Goal: Transaction & Acquisition: Book appointment/travel/reservation

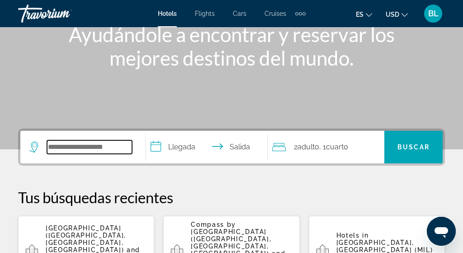
click at [67, 148] on input "Search widget" at bounding box center [89, 147] width 85 height 14
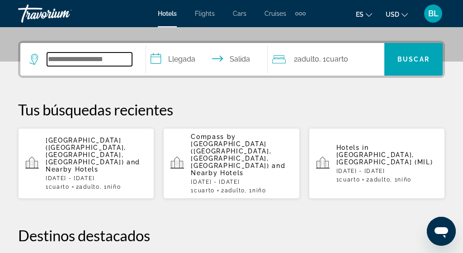
scroll to position [221, 0]
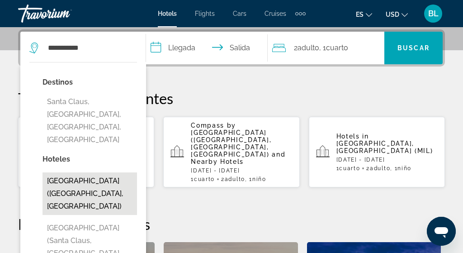
click at [75, 172] on button "[GEOGRAPHIC_DATA] ([GEOGRAPHIC_DATA], [GEOGRAPHIC_DATA])" at bounding box center [89, 193] width 94 height 42
type input "**********"
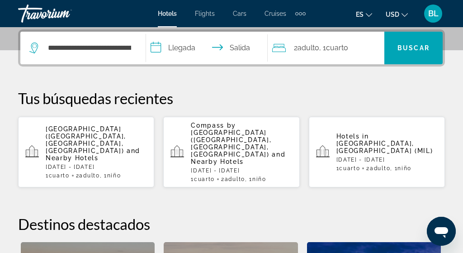
click at [188, 52] on input "**********" at bounding box center [208, 49] width 125 height 35
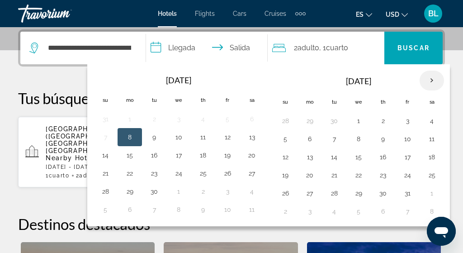
click at [433, 84] on th "Next month" at bounding box center [431, 80] width 24 height 20
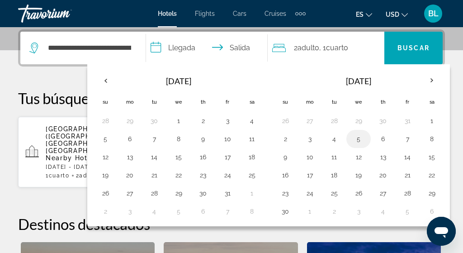
click at [365, 141] on button "5" at bounding box center [358, 138] width 14 height 13
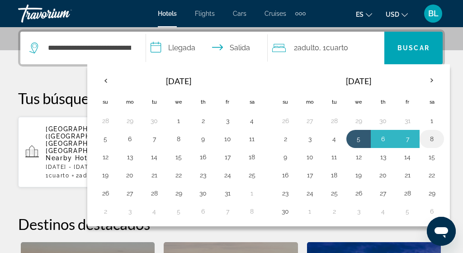
click at [436, 138] on button "8" at bounding box center [431, 138] width 14 height 13
type input "**********"
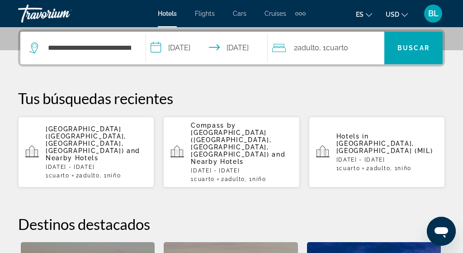
click at [348, 42] on span ", 1 Cuarto habitaciones" at bounding box center [333, 48] width 29 height 13
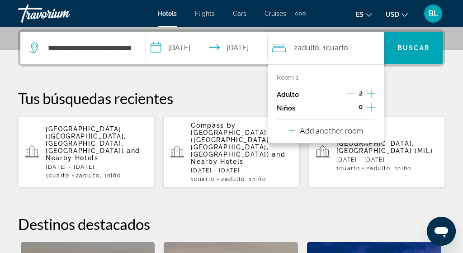
click at [375, 106] on icon "Increment children" at bounding box center [371, 107] width 8 height 11
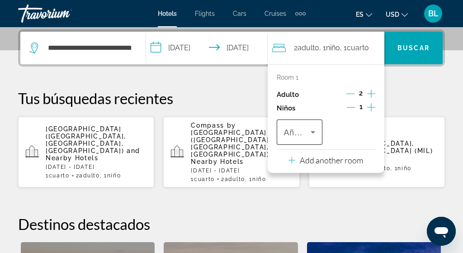
click at [310, 132] on icon "Travelers: 2 adults, 1 child" at bounding box center [312, 132] width 11 height 11
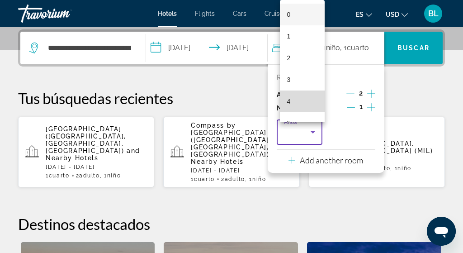
click at [302, 105] on mat-option "4" at bounding box center [302, 101] width 45 height 22
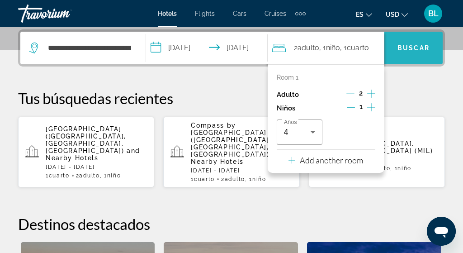
click at [411, 52] on span "Search widget" at bounding box center [413, 48] width 58 height 22
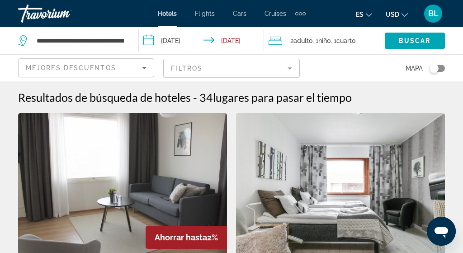
click at [217, 75] on mat-form-field "Filtros" at bounding box center [231, 68] width 136 height 19
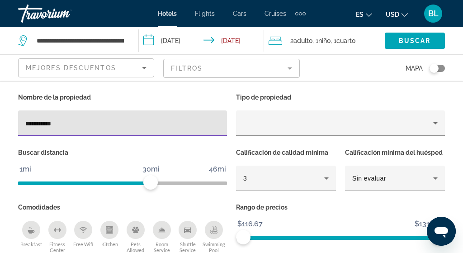
scroll to position [45, 0]
type input "**********"
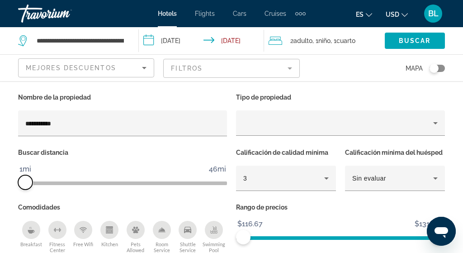
drag, startPoint x: 148, startPoint y: 182, endPoint x: 26, endPoint y: 194, distance: 123.1
click at [26, 194] on div "Buscar distancia 1mi 46mi 1mi" at bounding box center [123, 173] width 218 height 55
click at [427, 44] on span "Search widget" at bounding box center [415, 41] width 60 height 22
click at [412, 38] on span "Buscar" at bounding box center [415, 40] width 32 height 7
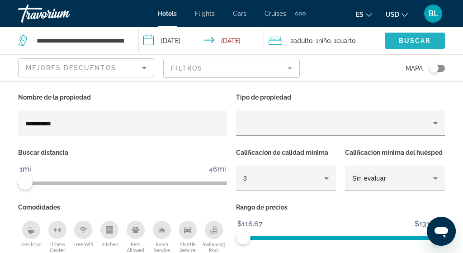
click at [409, 44] on span "Buscar" at bounding box center [415, 40] width 32 height 7
click at [290, 73] on mat-form-field "Filtros" at bounding box center [231, 68] width 136 height 19
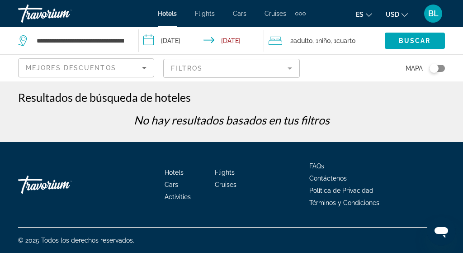
click at [277, 66] on mat-form-field "Filtros" at bounding box center [231, 68] width 136 height 19
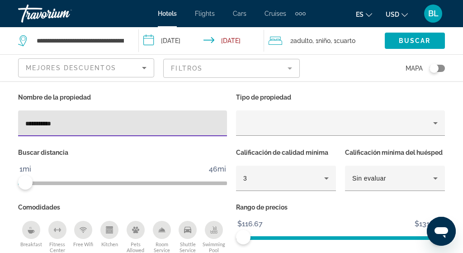
click at [91, 122] on input "**********" at bounding box center [122, 123] width 194 height 11
type input "*****"
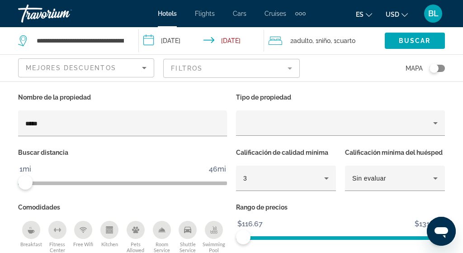
click at [193, 72] on mat-form-field "Filtros" at bounding box center [231, 68] width 136 height 19
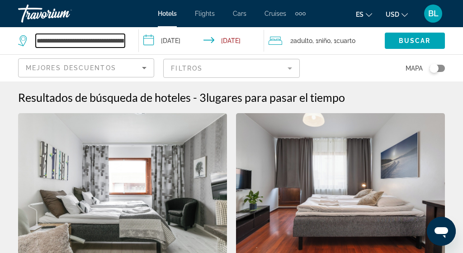
click at [120, 45] on input "**********" at bounding box center [80, 41] width 89 height 14
click at [100, 40] on input "**********" at bounding box center [80, 41] width 89 height 14
drag, startPoint x: 37, startPoint y: 40, endPoint x: 113, endPoint y: 36, distance: 76.0
click at [113, 36] on input "**********" at bounding box center [80, 41] width 89 height 14
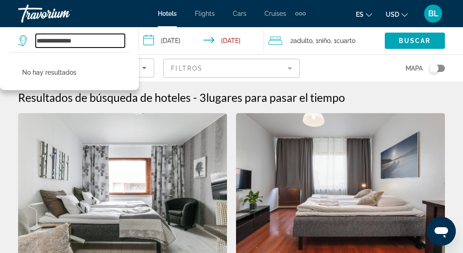
click at [87, 40] on input "**********" at bounding box center [80, 41] width 89 height 14
click at [38, 41] on input "**********" at bounding box center [80, 41] width 89 height 14
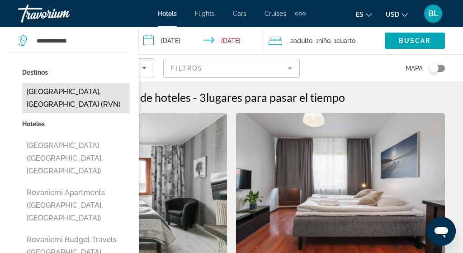
click at [72, 89] on button "Rovaniemi, Finland (RVN)" at bounding box center [76, 98] width 108 height 30
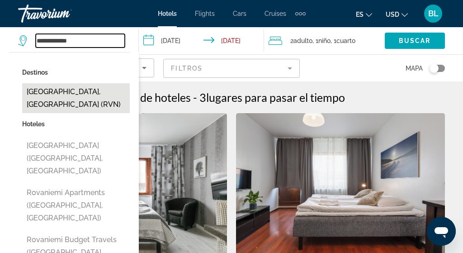
type input "**********"
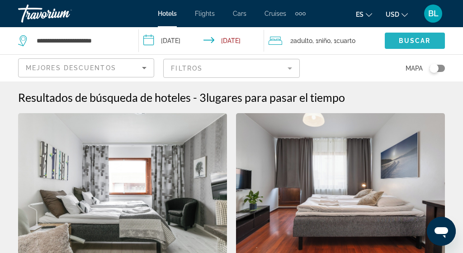
click at [425, 41] on span "Buscar" at bounding box center [415, 40] width 32 height 7
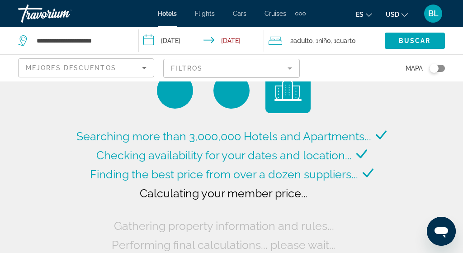
click at [239, 71] on mat-form-field "Filtros" at bounding box center [231, 68] width 136 height 19
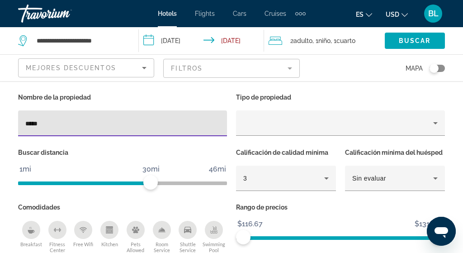
type input "*****"
click at [269, 67] on mat-form-field "Filtros" at bounding box center [231, 68] width 136 height 19
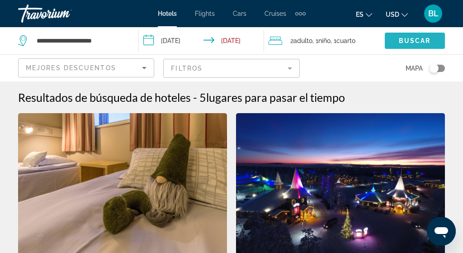
click at [407, 42] on span "Buscar" at bounding box center [415, 40] width 32 height 7
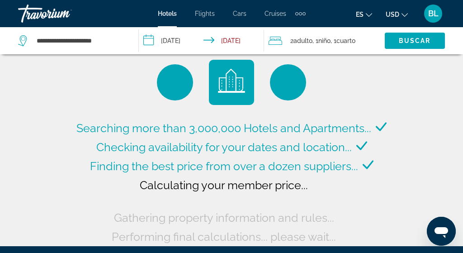
scroll to position [2, 0]
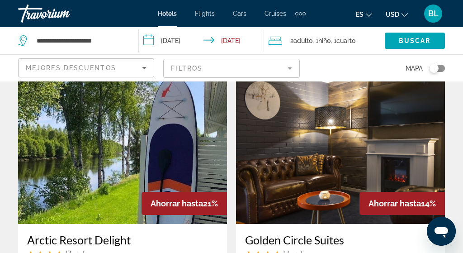
scroll to position [36, 0]
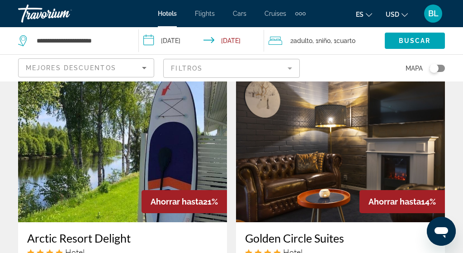
click at [220, 69] on mat-form-field "Filtros" at bounding box center [231, 68] width 136 height 19
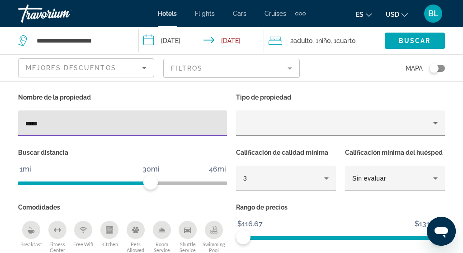
scroll to position [47, 0]
type input "*****"
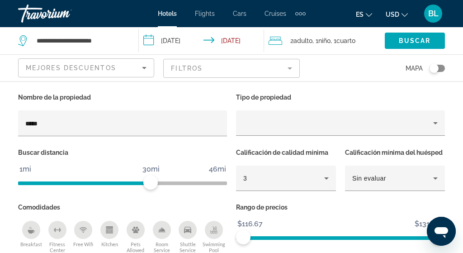
click at [257, 70] on mat-form-field "Filtros" at bounding box center [231, 68] width 136 height 19
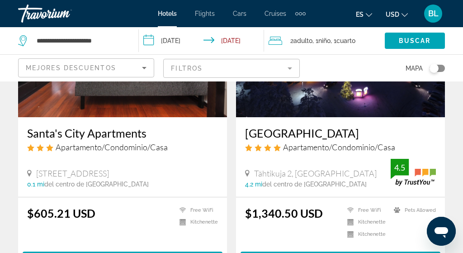
scroll to position [463, 0]
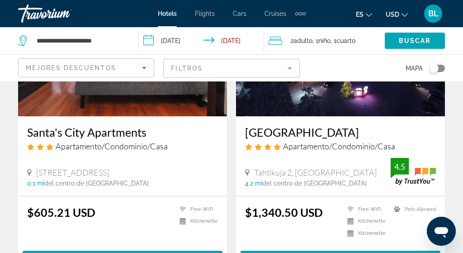
click at [329, 111] on img "Main content" at bounding box center [340, 44] width 209 height 145
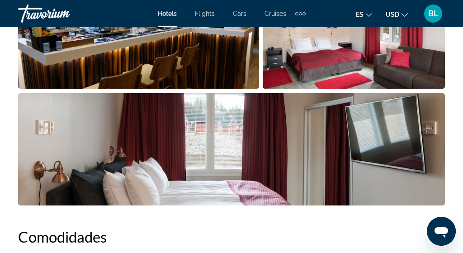
scroll to position [767, 0]
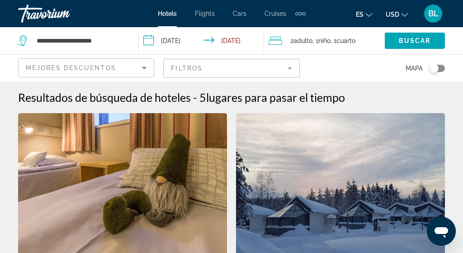
click at [53, 19] on div "Travorium" at bounding box center [63, 13] width 90 height 23
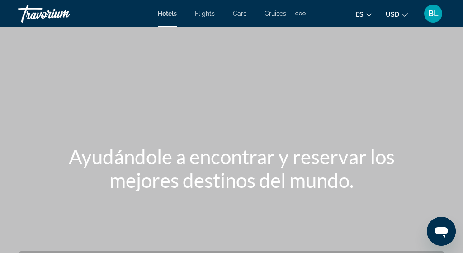
click at [432, 16] on span "BL" at bounding box center [433, 13] width 10 height 9
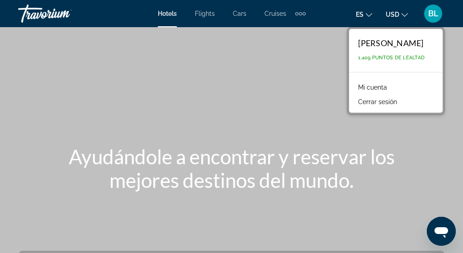
click at [362, 85] on link "Mi cuenta" at bounding box center [372, 87] width 38 height 12
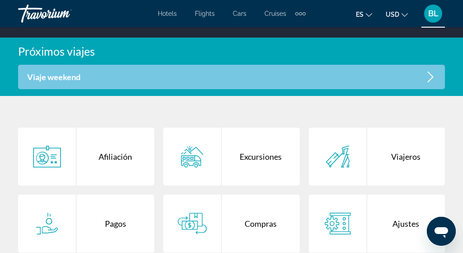
scroll to position [187, 0]
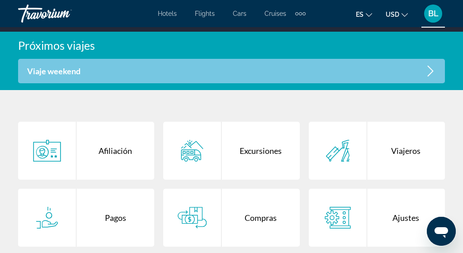
click at [353, 74] on div "Viaje weekend" at bounding box center [231, 71] width 427 height 24
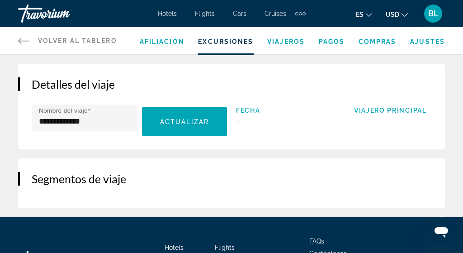
click at [162, 37] on li "Afiliación" at bounding box center [162, 41] width 45 height 10
click at [163, 46] on div "Afiliación Excursiones Viajeros [GEOGRAPHIC_DATA] Compras Ajustes" at bounding box center [292, 40] width 305 height 27
click at [164, 44] on span "Afiliación" at bounding box center [162, 41] width 45 height 7
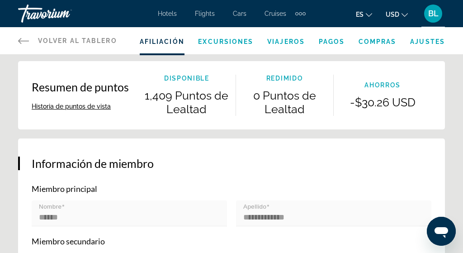
scroll to position [194, 0]
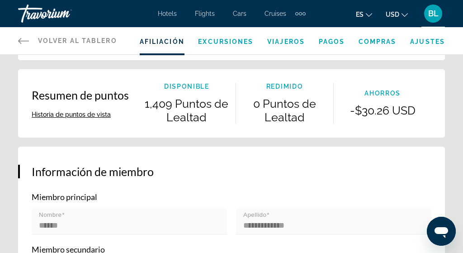
click at [229, 43] on span "Excursiones" at bounding box center [225, 41] width 55 height 7
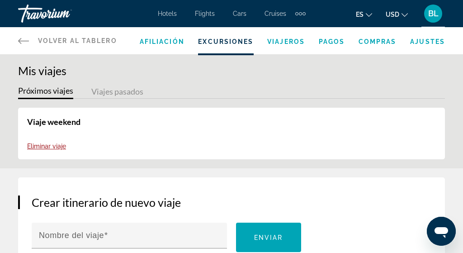
click at [286, 43] on span "Viajeros" at bounding box center [286, 41] width 38 height 7
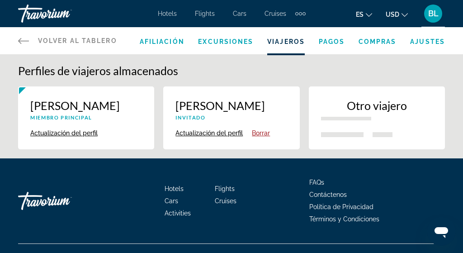
click at [333, 40] on span "Pagos" at bounding box center [332, 41] width 26 height 7
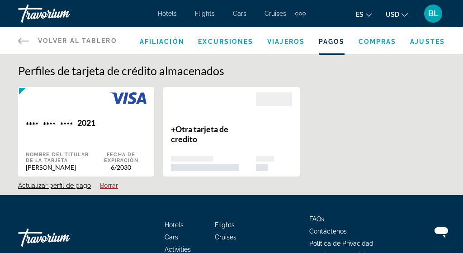
click at [375, 38] on span "Compras" at bounding box center [377, 41] width 38 height 7
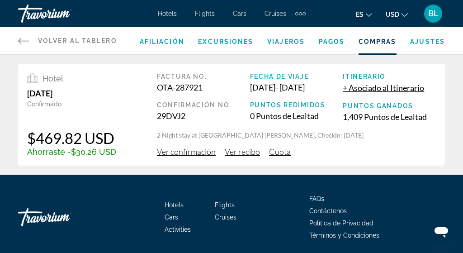
click at [175, 15] on span "Hotels" at bounding box center [167, 13] width 19 height 7
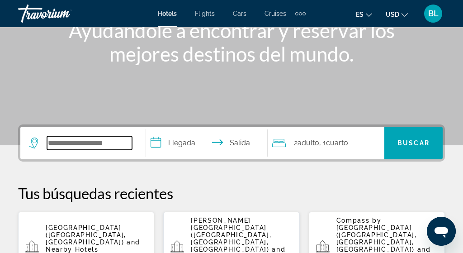
click at [61, 146] on input "Search widget" at bounding box center [89, 143] width 85 height 14
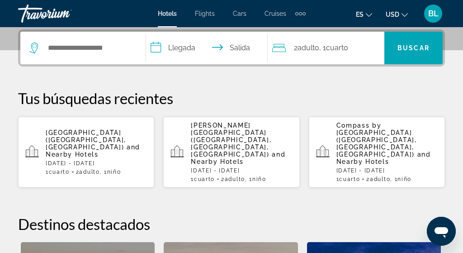
click at [76, 129] on span "[GEOGRAPHIC_DATA] ([GEOGRAPHIC_DATA], [GEOGRAPHIC_DATA])" at bounding box center [86, 140] width 80 height 22
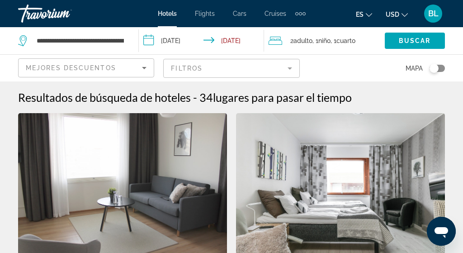
click at [426, 18] on div "BL" at bounding box center [433, 14] width 18 height 18
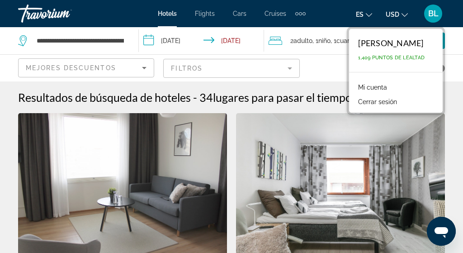
click at [353, 98] on button "Cerrar sesión" at bounding box center [377, 102] width 48 height 12
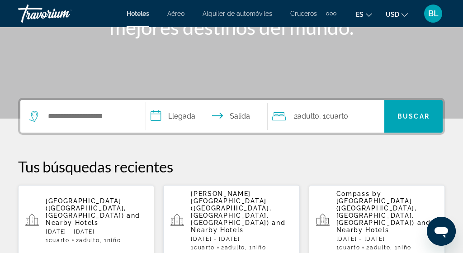
scroll to position [158, 0]
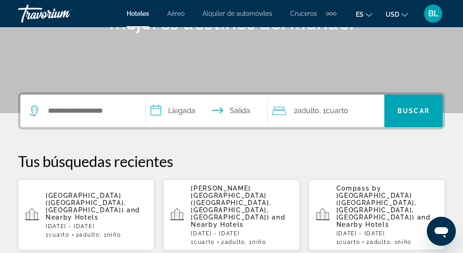
click at [90, 192] on span "[GEOGRAPHIC_DATA] ([GEOGRAPHIC_DATA], [GEOGRAPHIC_DATA])" at bounding box center [86, 203] width 80 height 22
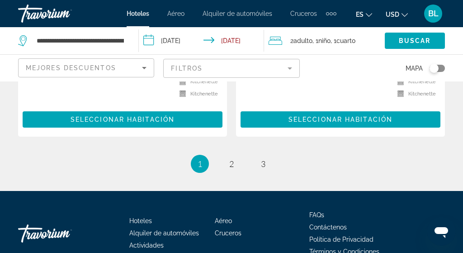
scroll to position [1913, 0]
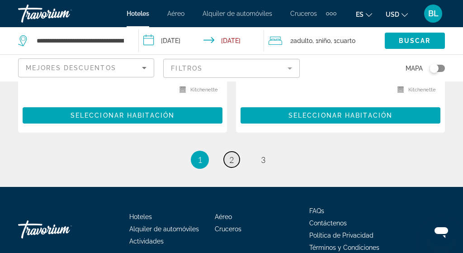
click at [232, 152] on link "page 2" at bounding box center [232, 159] width 16 height 16
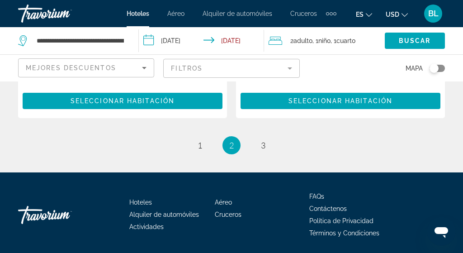
scroll to position [1926, 0]
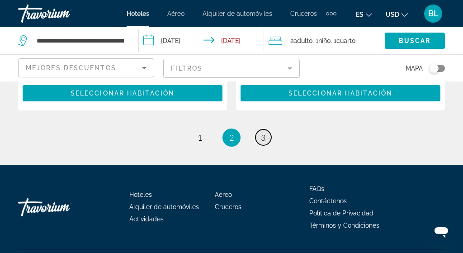
click at [265, 132] on span "3" at bounding box center [263, 137] width 5 height 10
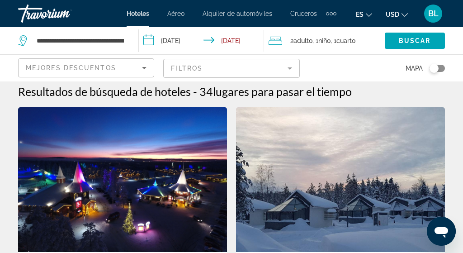
scroll to position [5, 0]
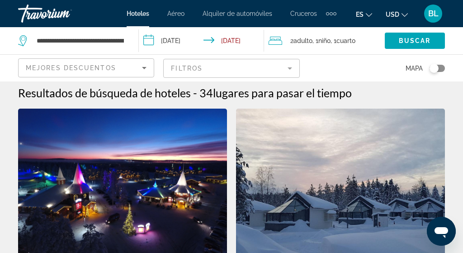
click at [227, 40] on input "**********" at bounding box center [203, 42] width 129 height 30
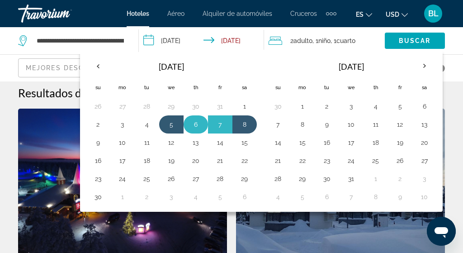
click at [191, 124] on button "6" at bounding box center [195, 124] width 14 height 13
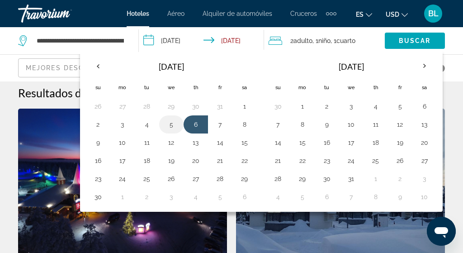
click at [168, 127] on button "5" at bounding box center [171, 124] width 14 height 13
type input "**********"
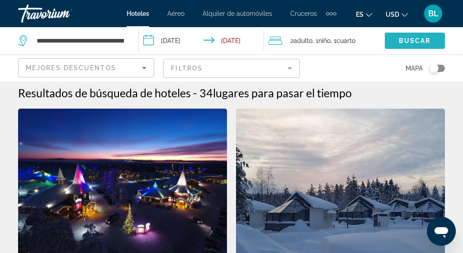
click at [391, 40] on span "Search widget" at bounding box center [415, 41] width 60 height 22
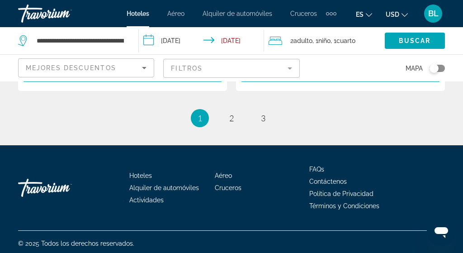
scroll to position [1956, 0]
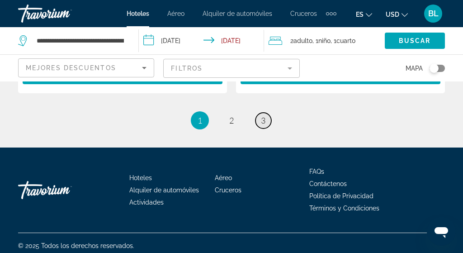
click at [262, 115] on span "3" at bounding box center [263, 120] width 5 height 10
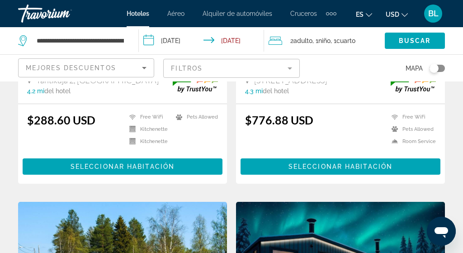
scroll to position [234, 0]
